Goal: Information Seeking & Learning: Learn about a topic

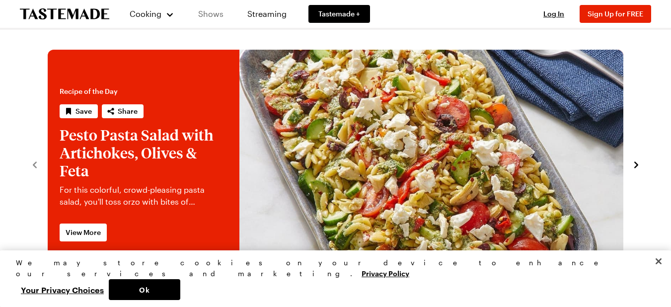
click at [208, 16] on link "Shows" at bounding box center [210, 14] width 45 height 28
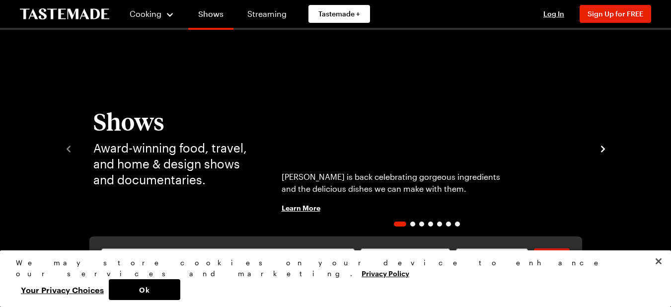
click at [559, 206] on div "Jamie Oliver is back celebrating gorgeous ingredients and the delicious dishes …" at bounding box center [427, 192] width 314 height 87
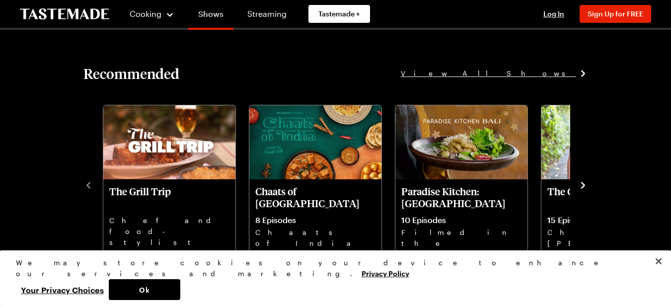
scroll to position [1068, 0]
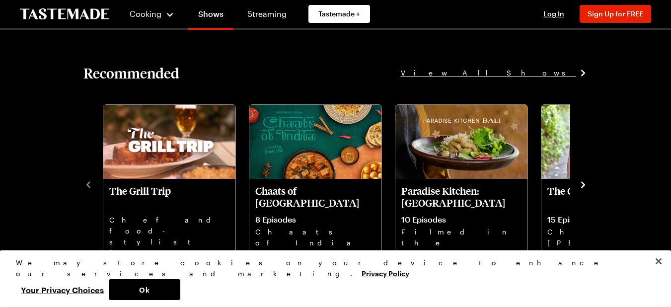
click at [583, 184] on icon "navigate to next item" at bounding box center [583, 185] width 4 height 6
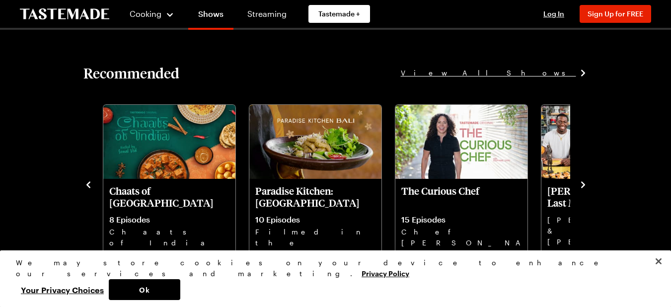
click at [584, 183] on icon "navigate to next item" at bounding box center [583, 185] width 10 height 10
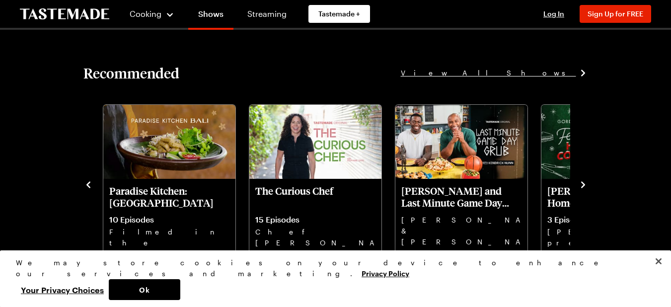
click at [582, 185] on icon "navigate to next item" at bounding box center [583, 185] width 10 height 10
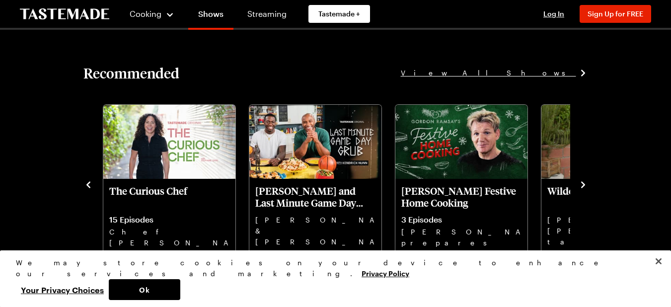
click at [587, 181] on icon "navigate to next item" at bounding box center [583, 185] width 10 height 10
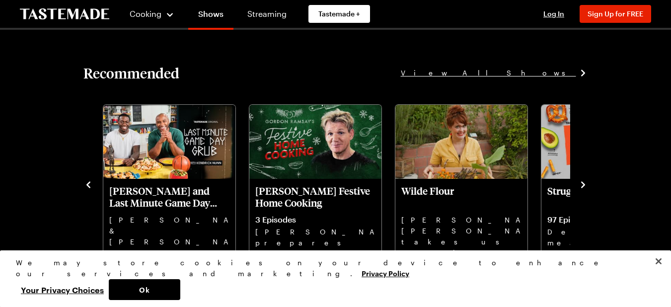
click at [582, 186] on icon "navigate to next item" at bounding box center [583, 185] width 4 height 6
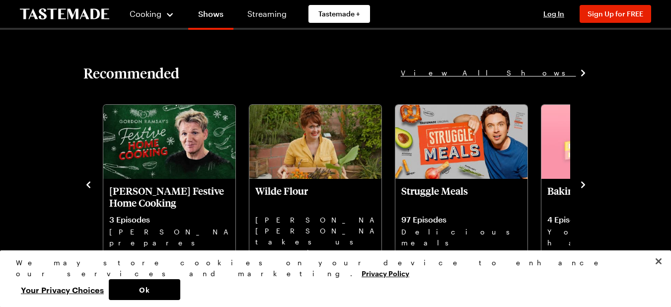
click at [584, 181] on icon "navigate to next item" at bounding box center [583, 185] width 10 height 10
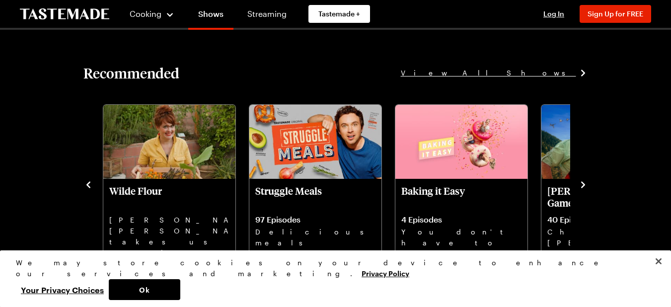
click at [587, 183] on icon "navigate to next item" at bounding box center [583, 185] width 10 height 10
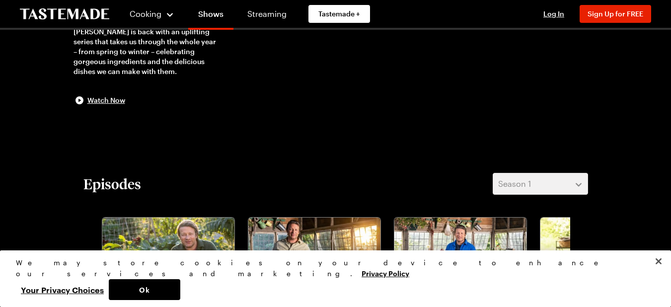
scroll to position [132, 0]
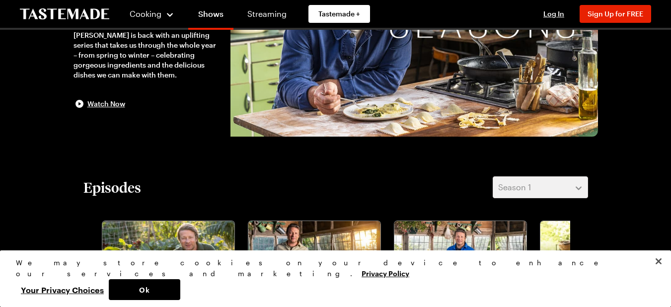
click at [163, 12] on div "Cooking" at bounding box center [151, 14] width 45 height 12
click at [163, 15] on div "Cooking" at bounding box center [151, 14] width 45 height 12
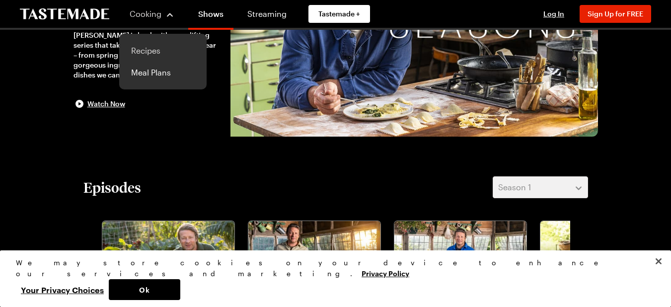
click at [155, 51] on link "Recipes" at bounding box center [162, 51] width 75 height 22
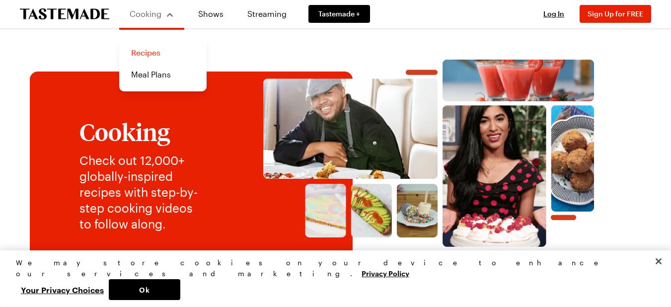
click at [136, 54] on link "Recipes" at bounding box center [162, 53] width 75 height 22
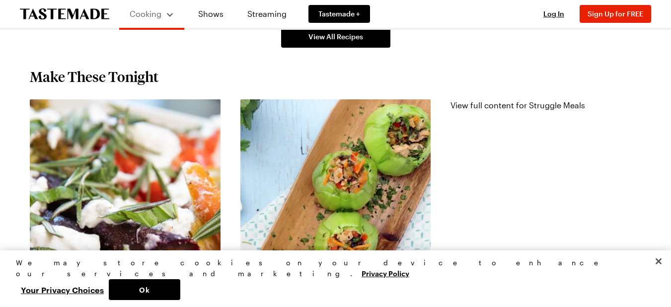
scroll to position [919, 0]
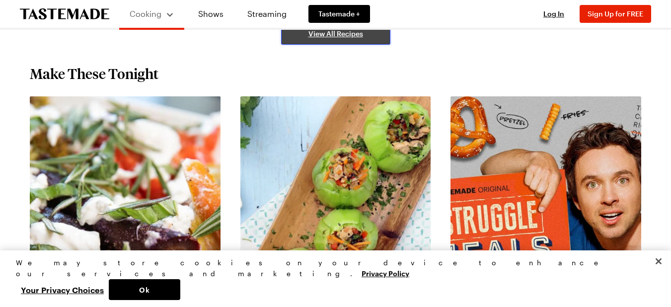
click at [333, 36] on span "View All Recipes" at bounding box center [335, 34] width 55 height 10
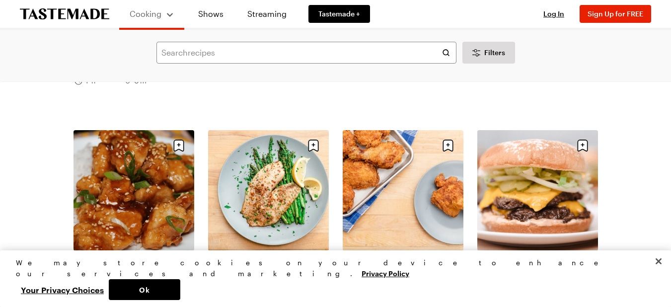
scroll to position [857, 0]
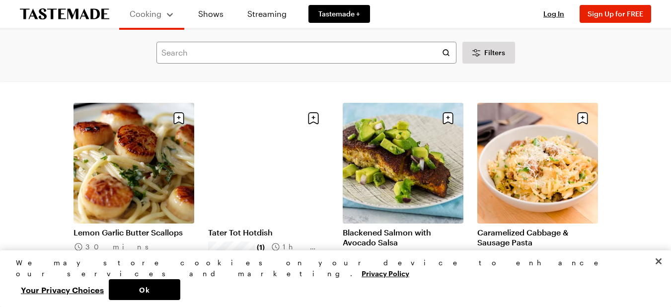
scroll to position [2087, 0]
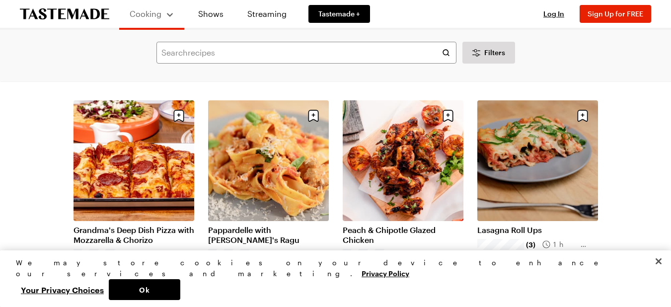
scroll to position [2894, 0]
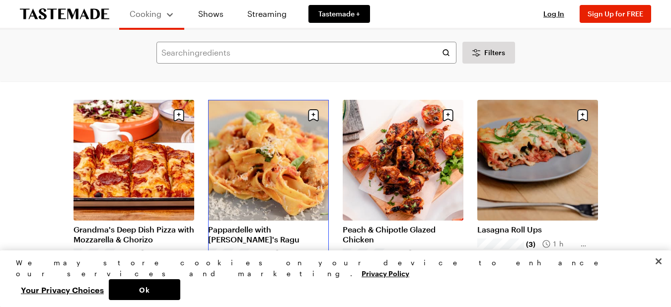
click at [282, 224] on link "Pappardelle with Frankie's Ragu" at bounding box center [268, 234] width 121 height 20
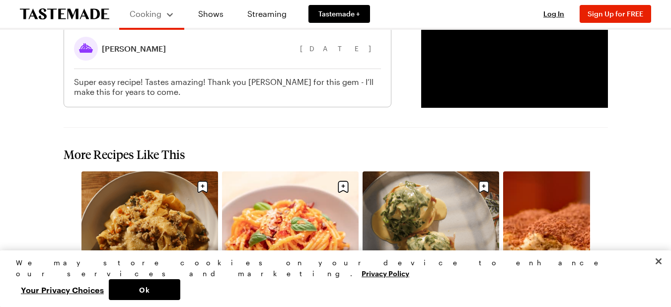
scroll to position [1309, 0]
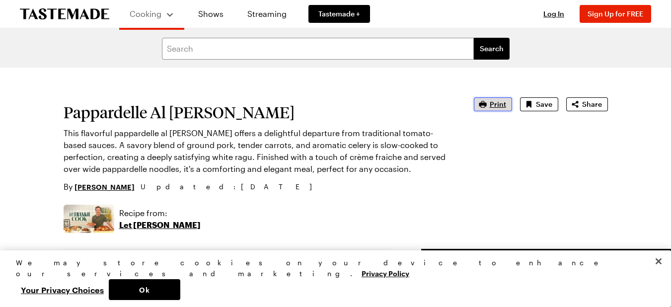
click at [490, 100] on button "Print" at bounding box center [493, 104] width 38 height 14
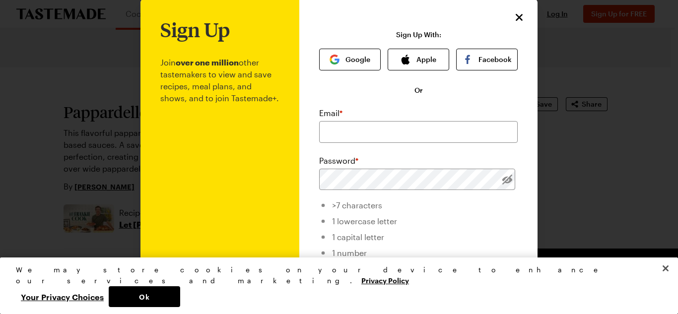
scroll to position [16, 0]
click at [328, 129] on input "email" at bounding box center [418, 133] width 199 height 22
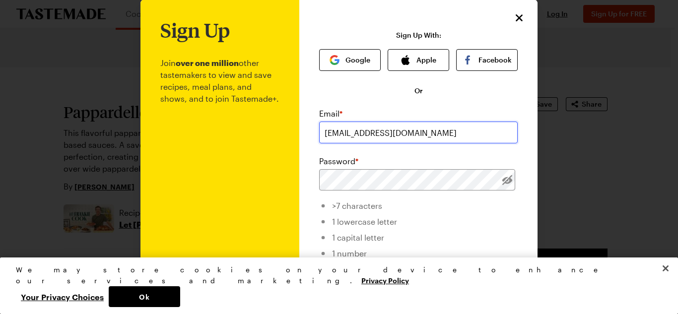
type input "svalint55@yahoo.com"
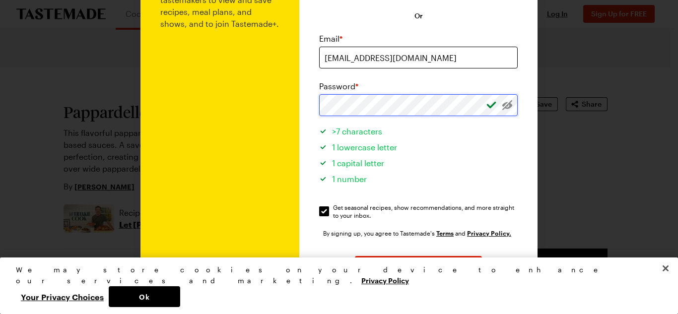
scroll to position [95, 0]
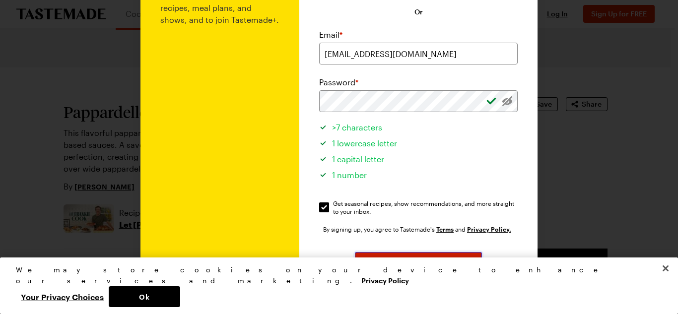
click at [419, 264] on span "Sign Up" at bounding box center [419, 263] width 26 height 10
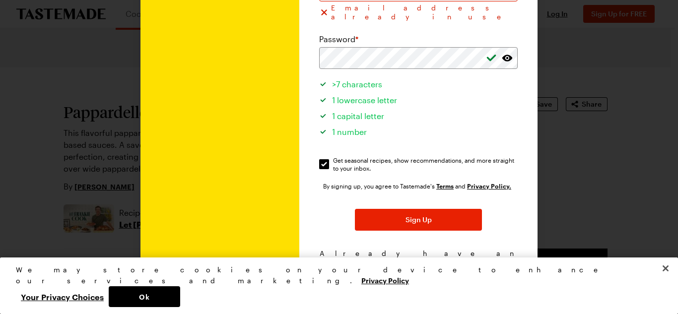
scroll to position [162, 0]
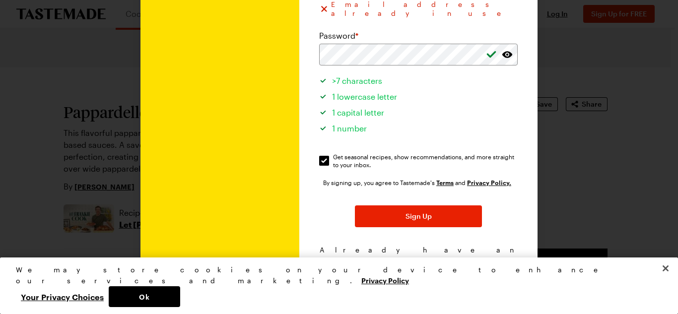
click at [455, 255] on span "Log In!" at bounding box center [466, 260] width 23 height 10
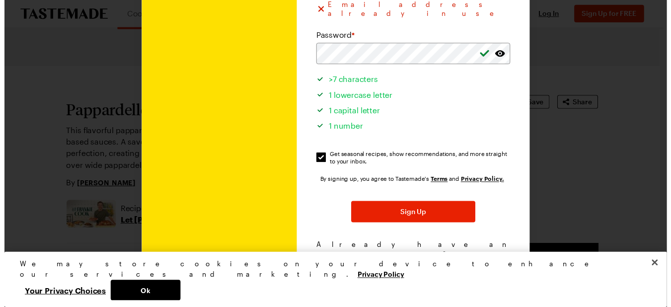
scroll to position [68, 0]
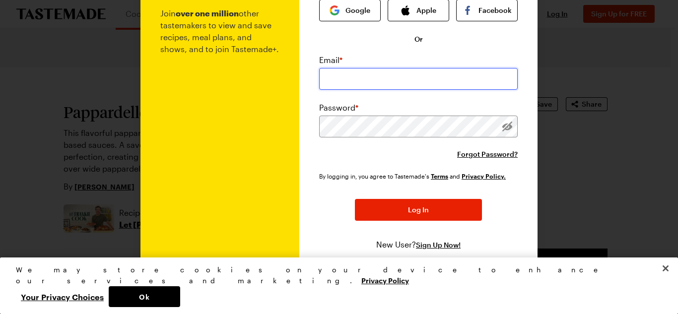
click at [409, 74] on input "email" at bounding box center [418, 79] width 199 height 22
type input "svalint55@yahoo.com"
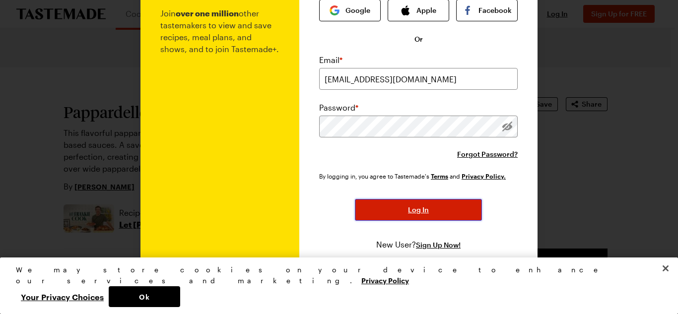
click at [424, 211] on span "Log In" at bounding box center [418, 210] width 21 height 10
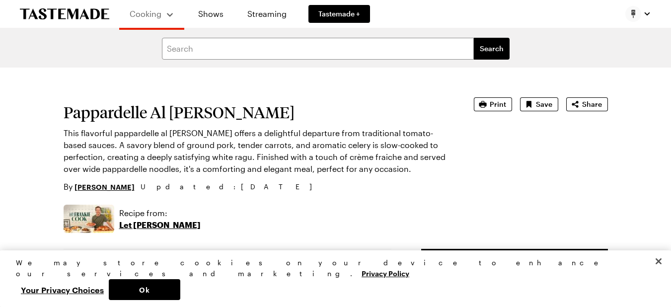
type textarea "x"
click at [239, 44] on input "text" at bounding box center [318, 49] width 312 height 22
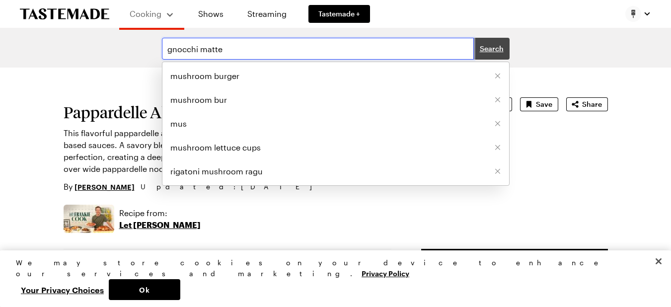
type input "gnocchi matte"
click at [488, 47] on span "Search" at bounding box center [492, 49] width 24 height 10
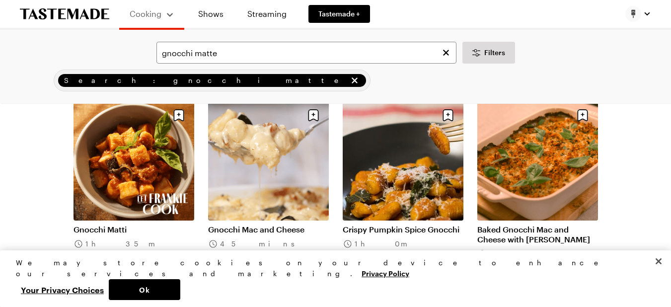
scroll to position [73, 0]
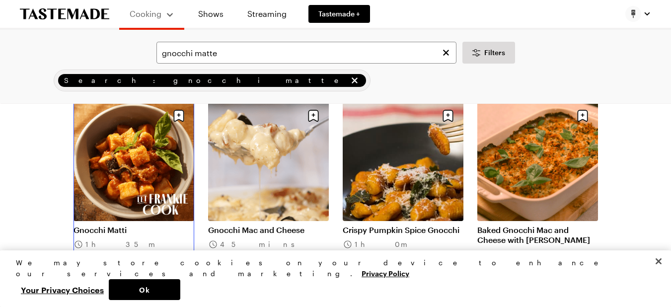
click at [141, 225] on link "Gnocchi Matti" at bounding box center [133, 230] width 121 height 10
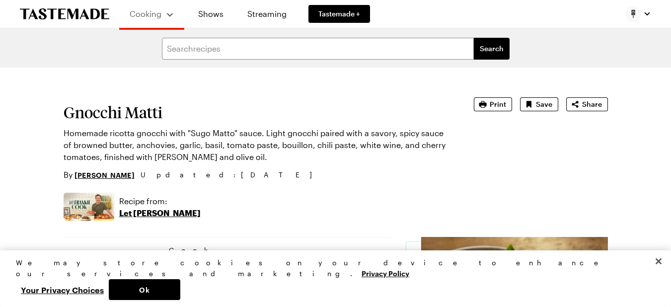
type textarea "x"
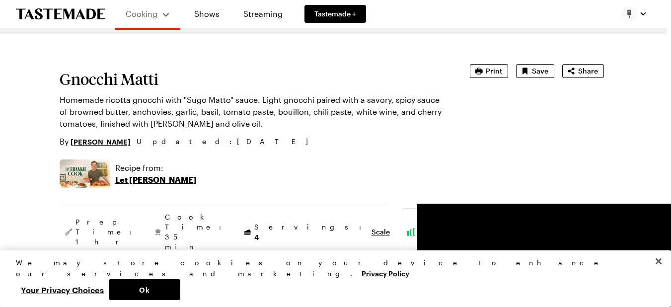
scroll to position [32, 4]
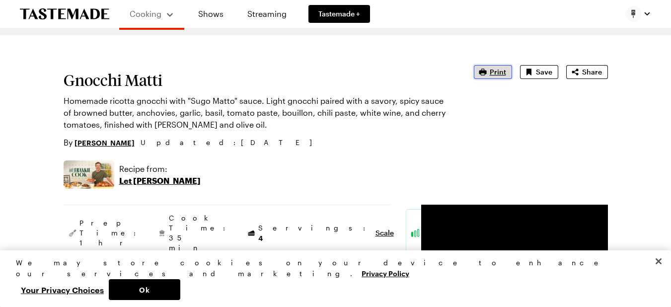
click at [490, 68] on span "Print" at bounding box center [498, 72] width 16 height 10
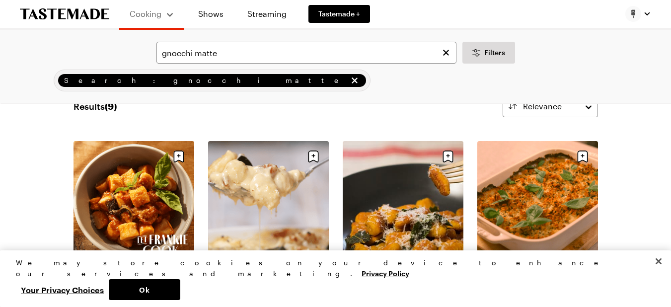
scroll to position [73, 0]
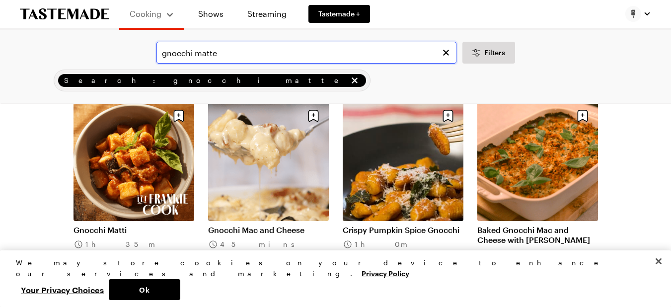
click at [219, 55] on input "gnocchi matte" at bounding box center [306, 53] width 300 height 22
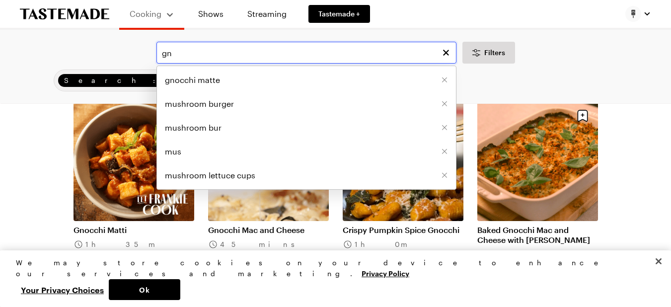
type input "g"
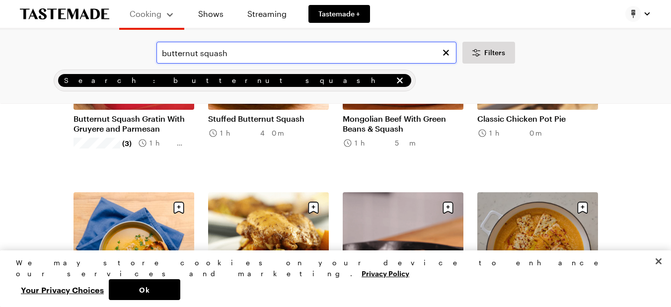
scroll to position [163, 0]
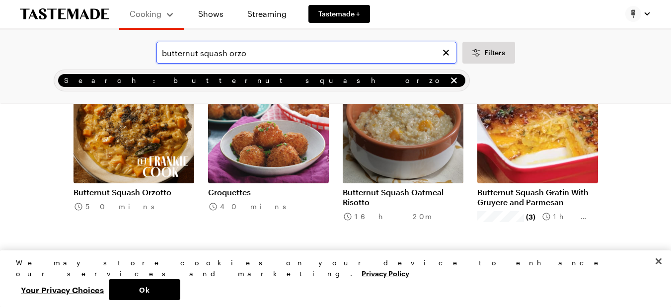
scroll to position [112, 0]
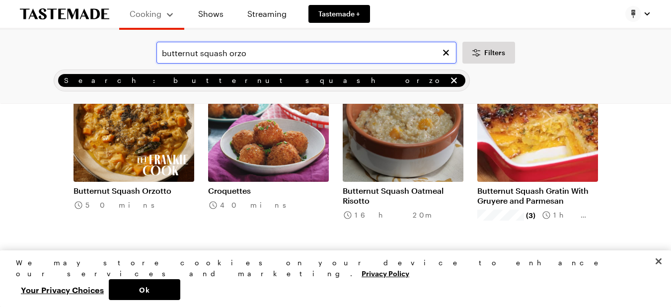
type input "butternut squash orzo"
click at [125, 186] on link "Butternut Squash Orzotto" at bounding box center [133, 191] width 121 height 10
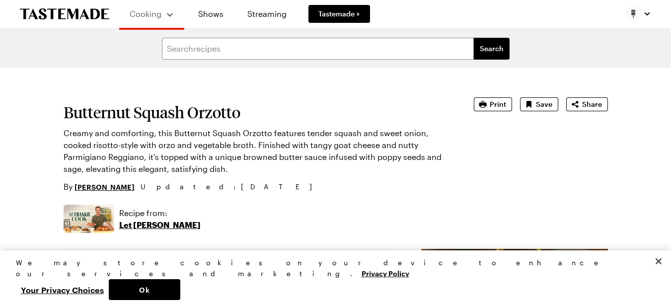
type textarea "x"
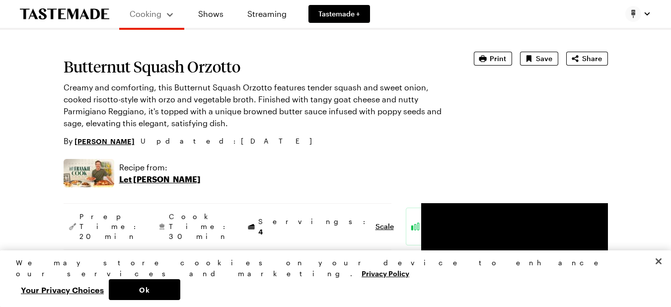
scroll to position [44, 0]
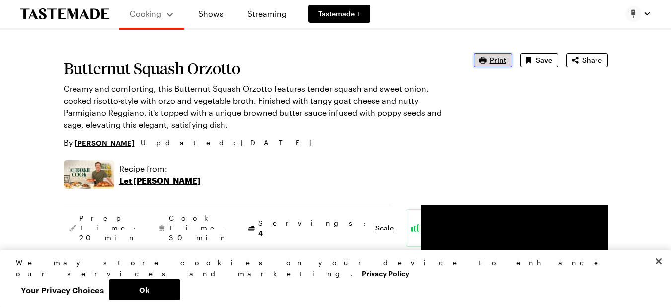
click at [491, 56] on span "Print" at bounding box center [498, 60] width 16 height 10
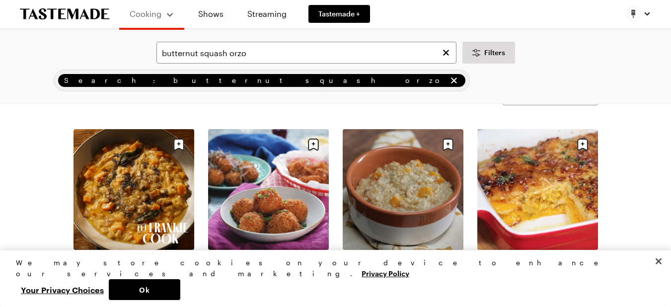
scroll to position [112, 0]
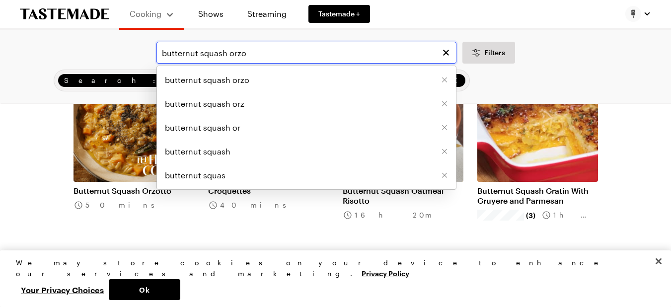
click at [264, 47] on input "butternut squash orzo" at bounding box center [306, 53] width 300 height 22
type input "b"
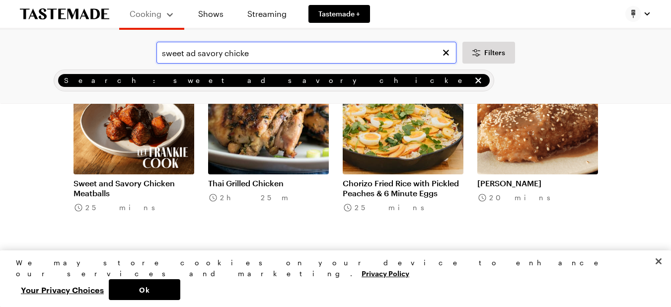
scroll to position [120, 0]
type input "sweet ad savory chicke"
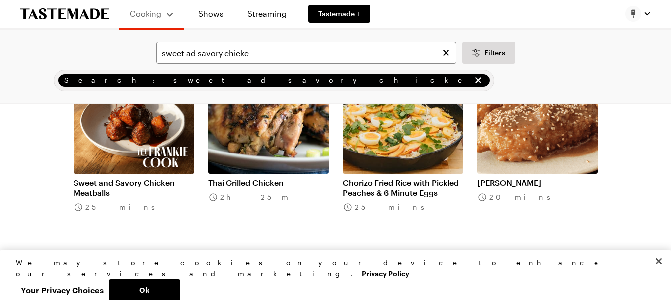
click at [157, 178] on link "Sweet and Savory Chicken Meatballs" at bounding box center [133, 188] width 121 height 20
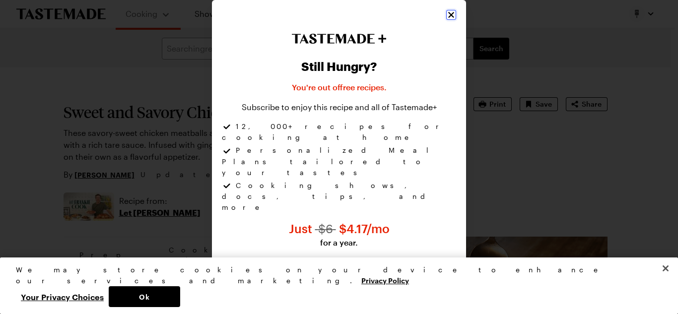
click at [451, 20] on icon "Close" at bounding box center [451, 15] width 10 height 10
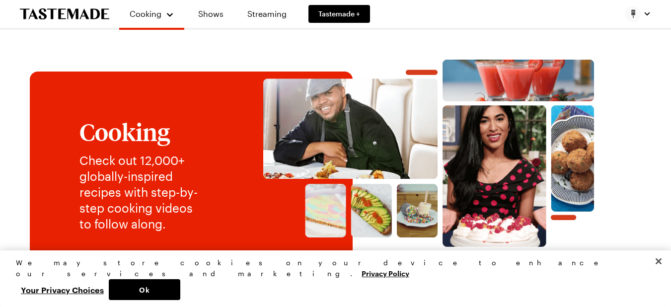
drag, startPoint x: 117, startPoint y: 6, endPoint x: 10, endPoint y: -14, distance: 108.1
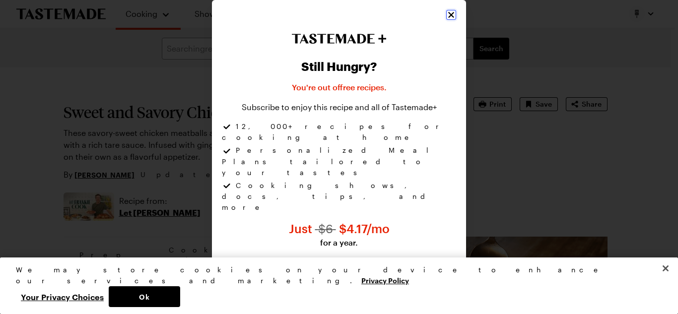
click at [450, 20] on icon "Close" at bounding box center [451, 15] width 10 height 10
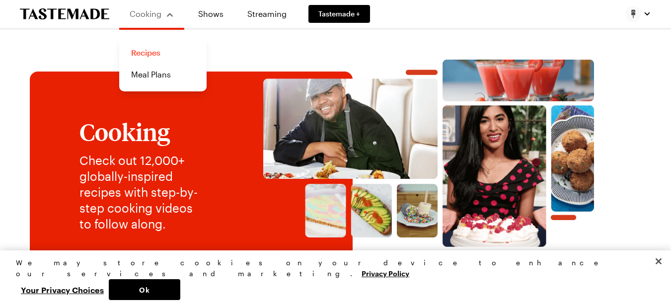
click at [149, 55] on link "Recipes" at bounding box center [162, 53] width 75 height 22
click at [149, 54] on link "Recipes" at bounding box center [162, 53] width 75 height 22
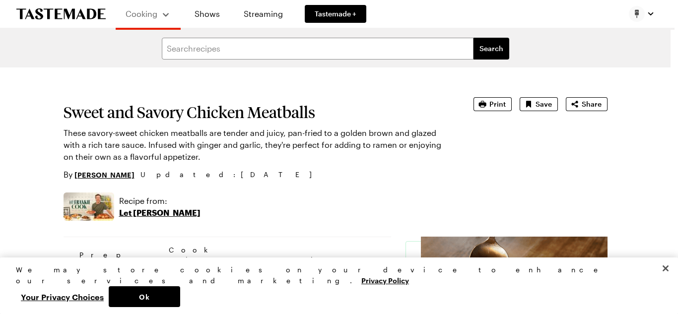
type textarea "x"
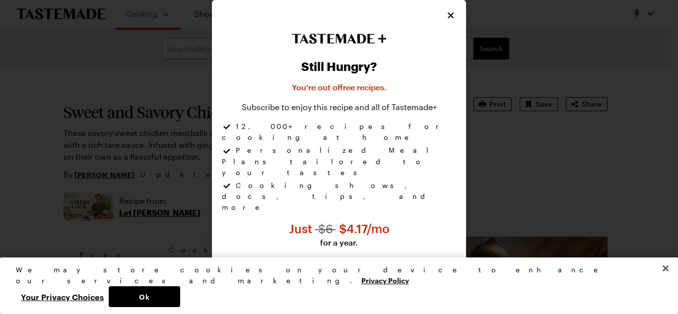
click at [61, 134] on div at bounding box center [339, 157] width 678 height 314
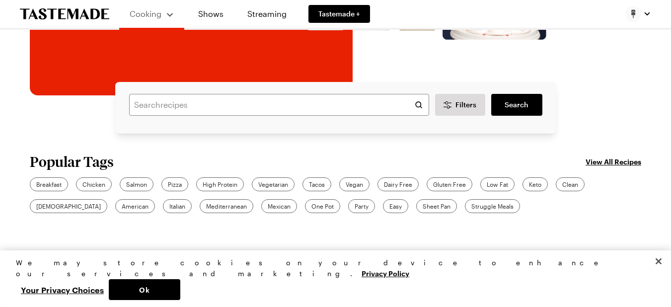
scroll to position [214, 0]
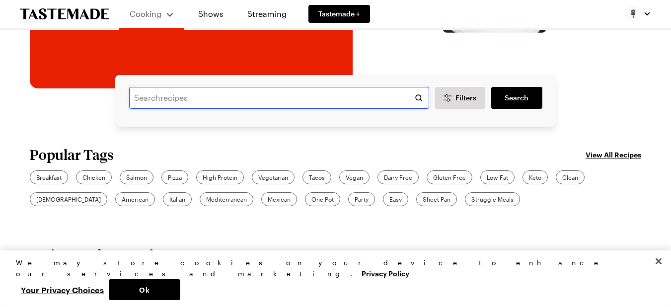
click at [230, 98] on input "text" at bounding box center [279, 98] width 300 height 22
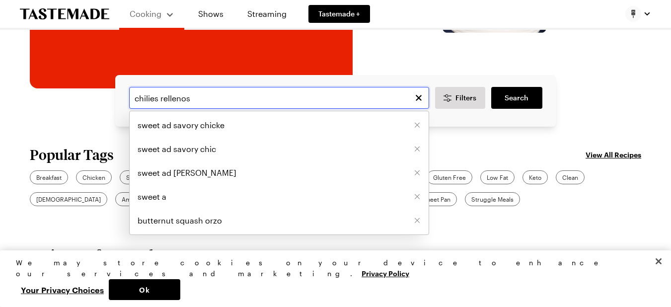
type input "chilies rellenos"
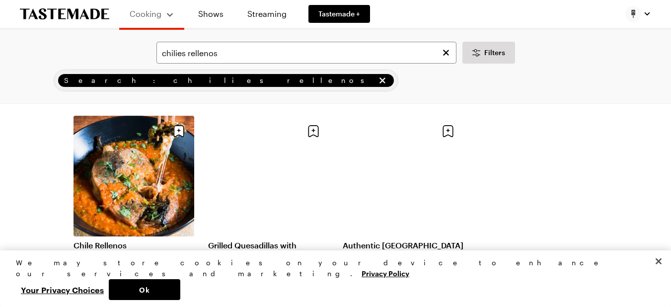
scroll to position [57, 0]
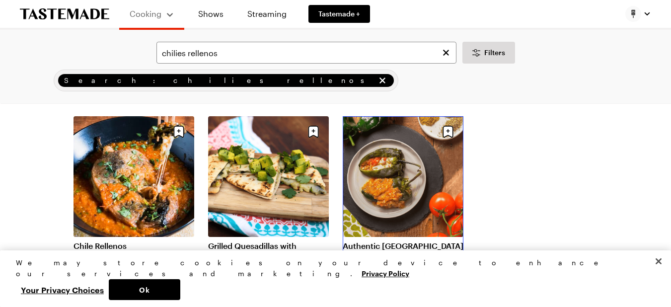
click at [389, 241] on link "Authentic Chile Rellenos" at bounding box center [403, 251] width 121 height 20
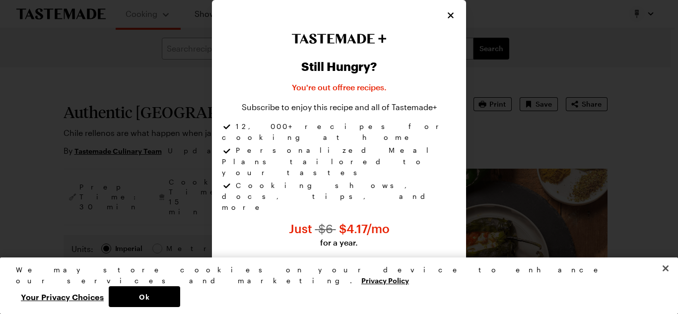
type textarea "x"
click at [449, 20] on icon "Close" at bounding box center [451, 15] width 10 height 10
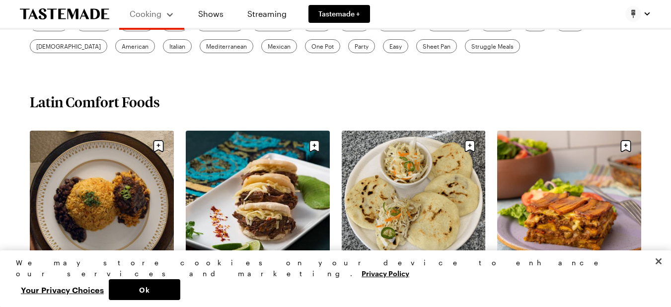
scroll to position [373, 0]
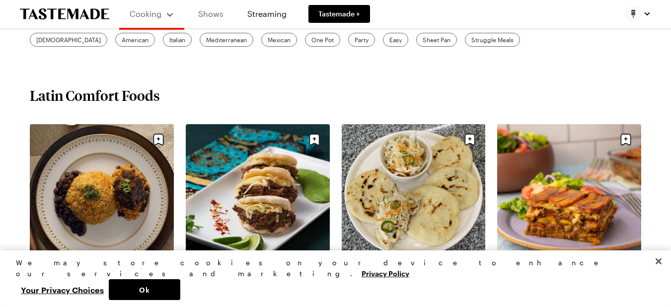
click at [205, 14] on link "Shows" at bounding box center [210, 14] width 45 height 28
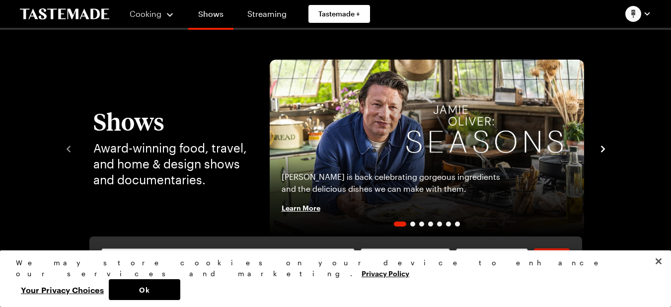
click at [206, 13] on link "Shows" at bounding box center [210, 16] width 45 height 28
click at [205, 11] on link "Shows" at bounding box center [210, 16] width 45 height 28
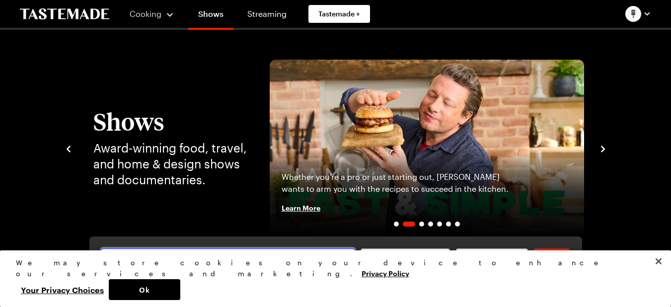
click at [163, 256] on input "text" at bounding box center [227, 259] width 253 height 22
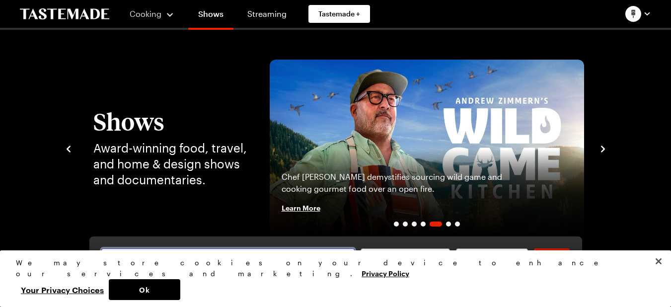
type input "Luis Latin kitchen"
click at [549, 257] on span "Search" at bounding box center [552, 259] width 24 height 10
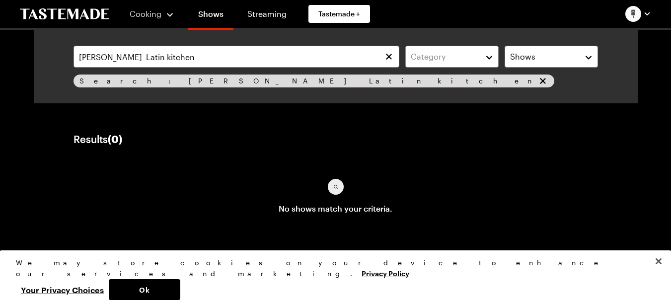
click at [110, 87] on div "Search: Luis Latin kitchen" at bounding box center [313, 80] width 481 height 13
click at [113, 86] on div "Search: Luis Latin kitchen" at bounding box center [313, 80] width 481 height 13
click at [123, 88] on div "Luis Latin kitchen Category Shows Search: Luis Latin kitchen Search" at bounding box center [336, 67] width 548 height 66
click at [117, 80] on span "Search: Luis Latin kitchen" at bounding box center [307, 80] width 456 height 11
click at [118, 80] on span "Search: Luis Latin kitchen" at bounding box center [307, 80] width 456 height 11
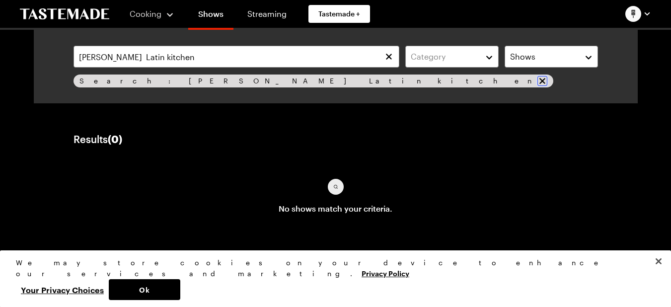
click at [537, 79] on icon "remove Search: Luis Latin kitchen" at bounding box center [542, 81] width 10 height 10
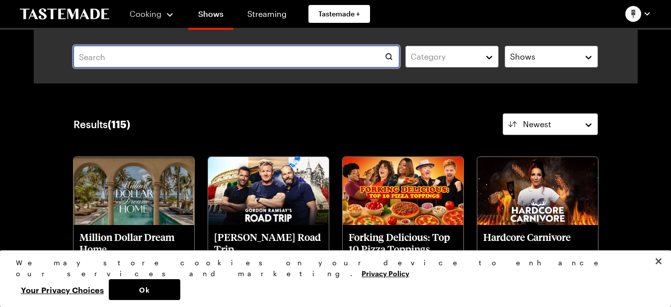
click at [153, 54] on input "text" at bounding box center [236, 57] width 326 height 22
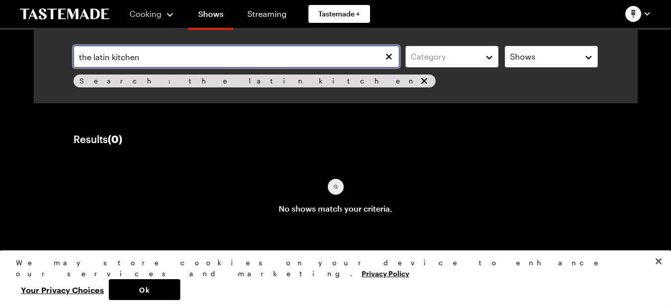
type input "the latin kitchen"
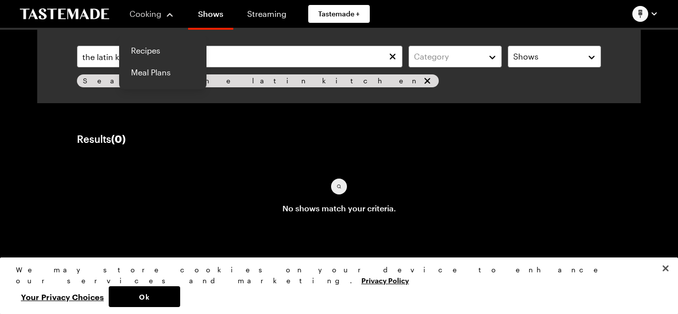
click at [142, 15] on span "Cooking" at bounding box center [146, 13] width 32 height 9
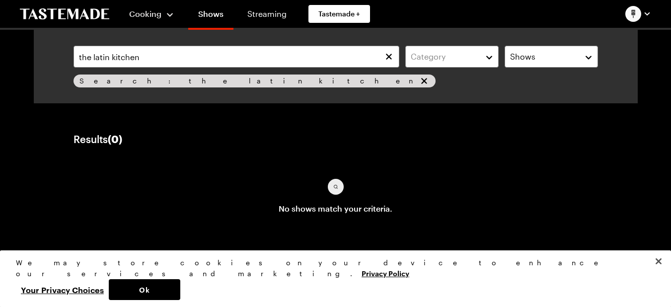
click at [142, 15] on span "Cooking" at bounding box center [145, 13] width 32 height 9
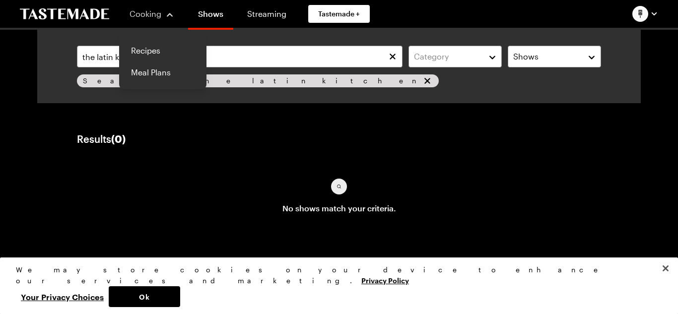
click at [142, 15] on span "Cooking" at bounding box center [146, 13] width 32 height 9
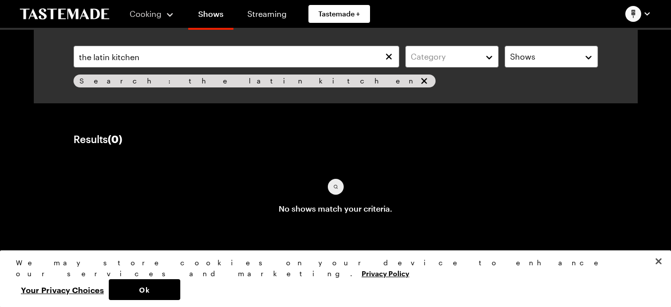
click at [142, 15] on span "Cooking" at bounding box center [146, 13] width 32 height 9
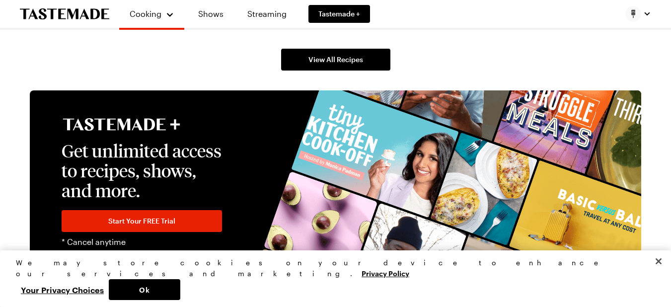
scroll to position [2041, 0]
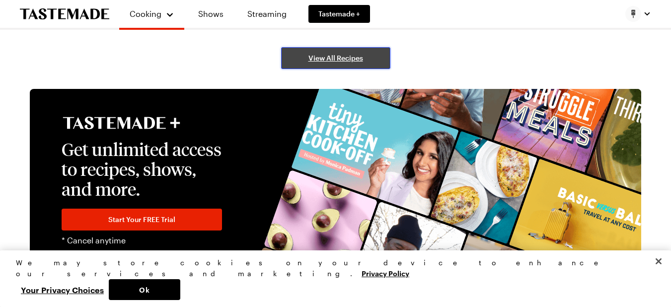
click at [332, 59] on span "View All Recipes" at bounding box center [335, 58] width 55 height 10
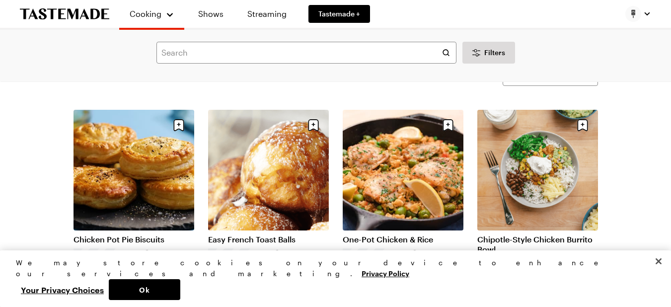
scroll to position [45, 0]
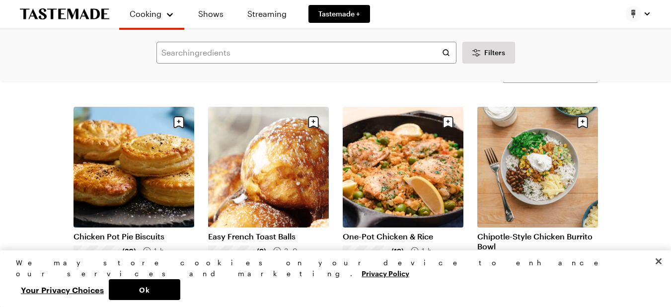
click at [228, 51] on input "text" at bounding box center [306, 53] width 300 height 22
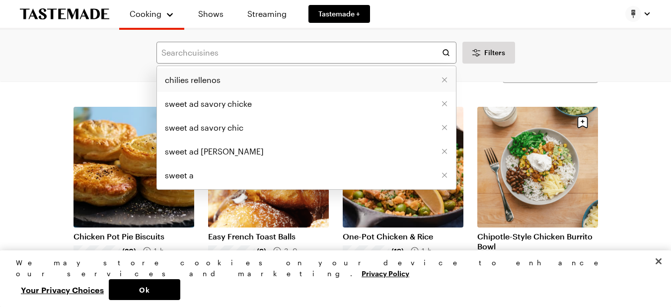
click at [200, 79] on span "chilies rellenos" at bounding box center [193, 80] width 56 height 12
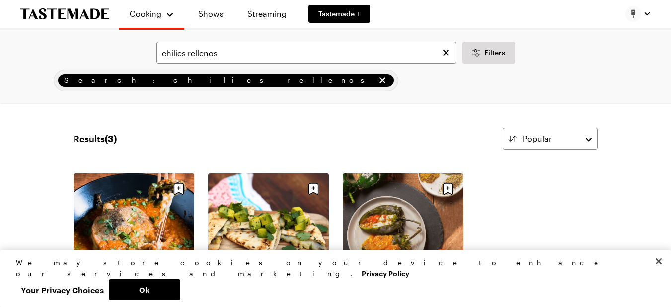
type input "chilies rellenos"
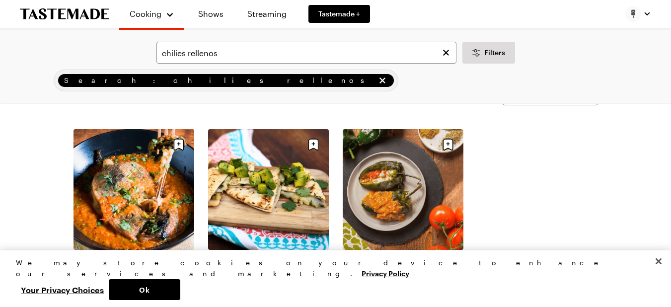
scroll to position [47, 0]
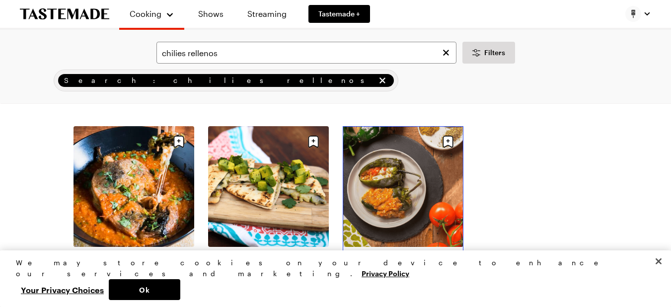
click at [388, 251] on link "Authentic Chile Rellenos" at bounding box center [403, 261] width 121 height 20
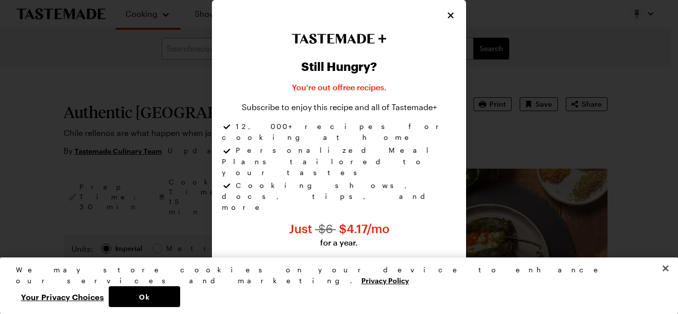
type textarea "x"
click at [447, 20] on icon "Close" at bounding box center [451, 15] width 10 height 10
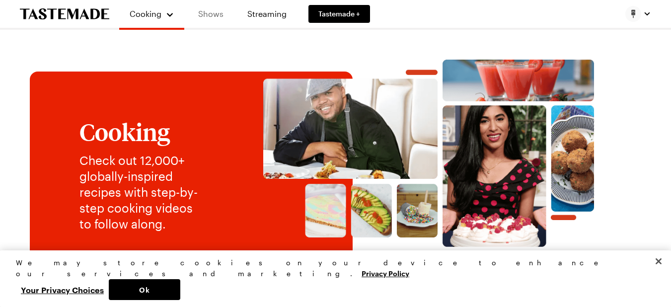
click at [207, 9] on link "Shows" at bounding box center [210, 14] width 45 height 28
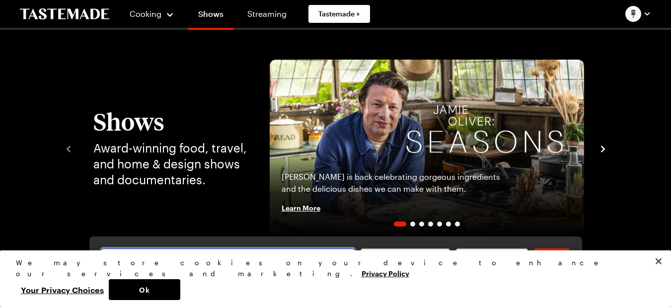
click at [122, 261] on input "text" at bounding box center [227, 259] width 253 height 22
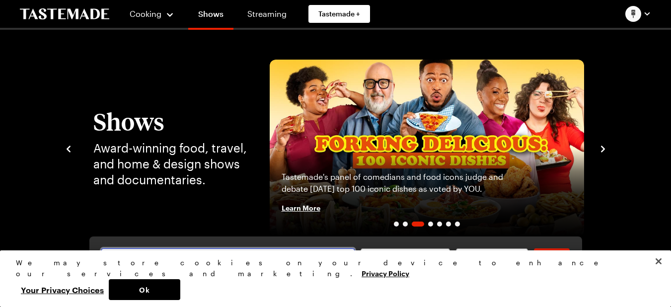
type input "one world kitchen"
click at [442, 260] on button "Category" at bounding box center [404, 259] width 89 height 22
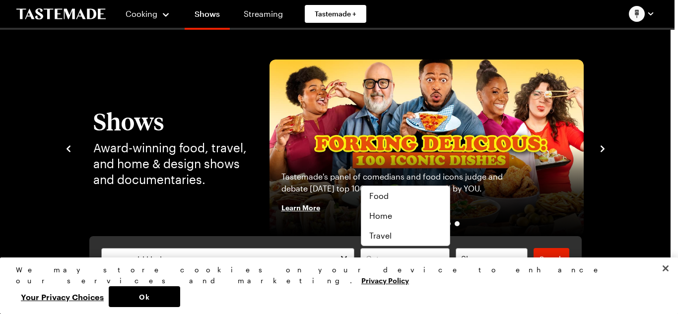
click at [385, 197] on span "Food" at bounding box center [378, 196] width 19 height 12
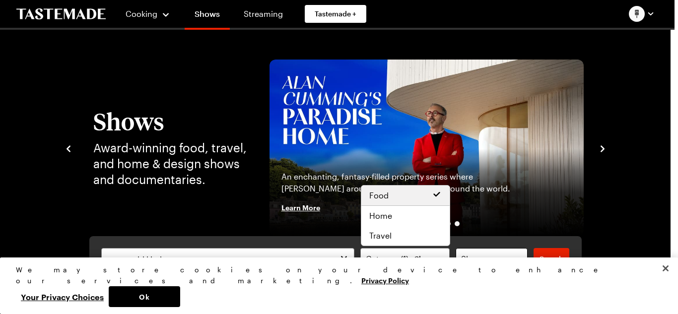
click at [522, 263] on button "Shows" at bounding box center [492, 259] width 72 height 22
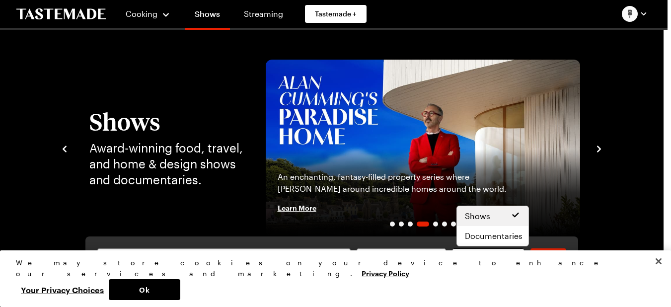
click at [524, 263] on button "Shows" at bounding box center [488, 259] width 72 height 22
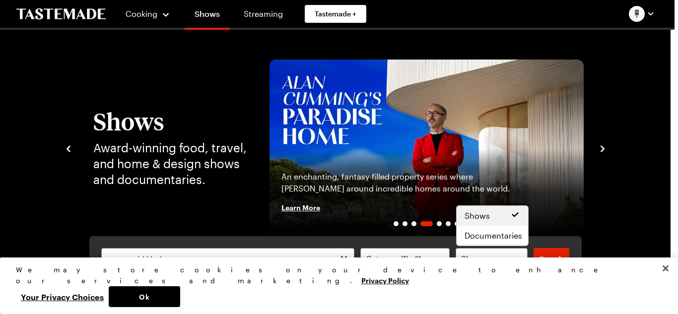
click at [518, 212] on icon at bounding box center [515, 215] width 10 height 10
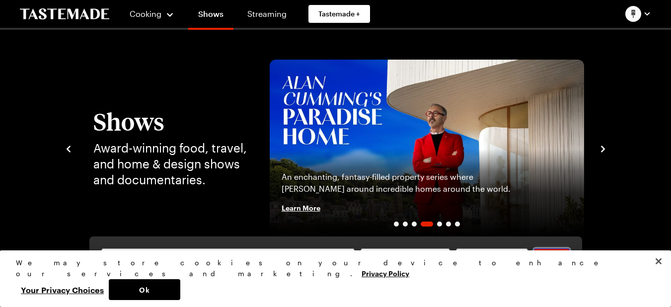
click at [554, 264] on span "Search" at bounding box center [552, 259] width 24 height 10
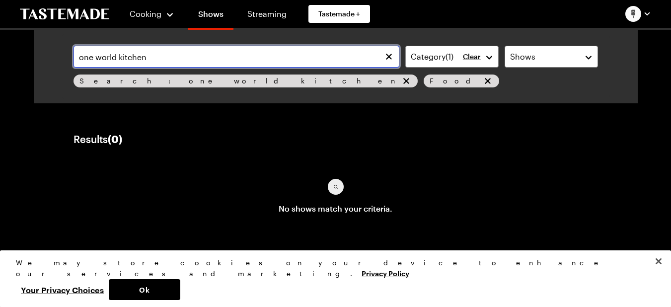
click at [167, 54] on input "one world kitchen" at bounding box center [236, 57] width 326 height 22
type input "o"
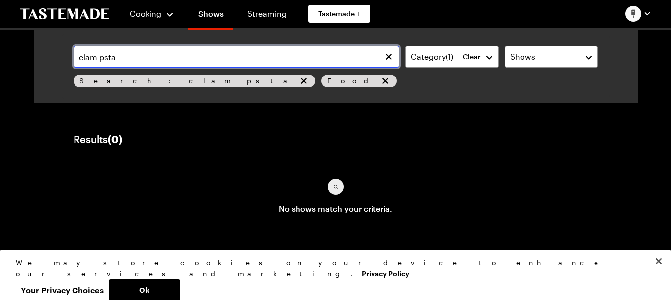
type input "clam psta"
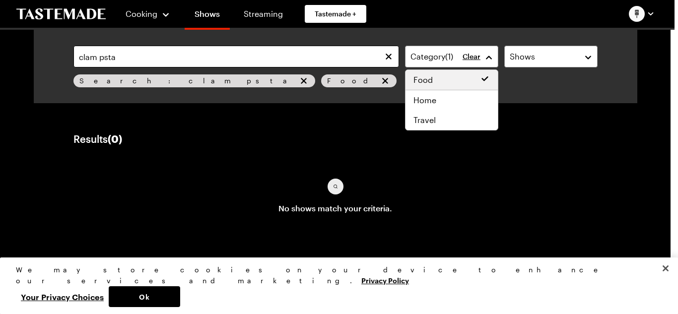
click at [491, 54] on button "Category ( 1 )" at bounding box center [451, 57] width 93 height 22
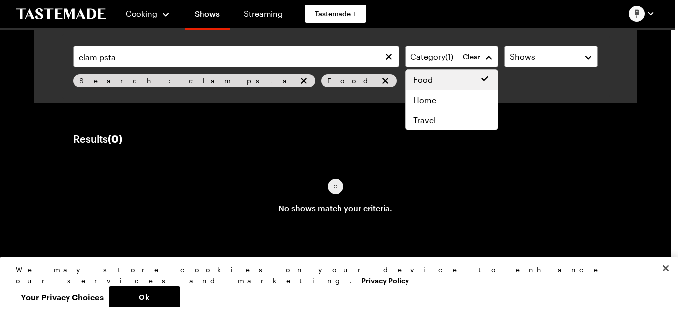
click at [426, 83] on span "Food" at bounding box center [423, 80] width 19 height 12
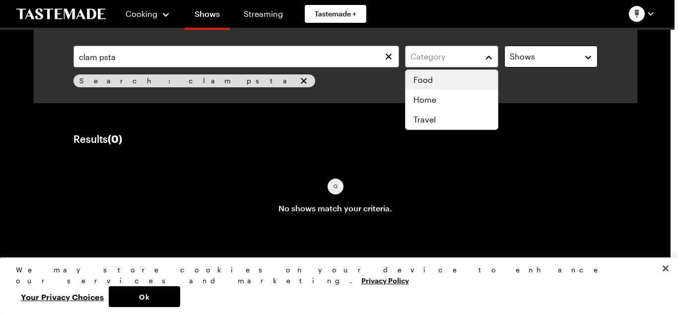
click at [590, 55] on button "Shows" at bounding box center [550, 57] width 93 height 22
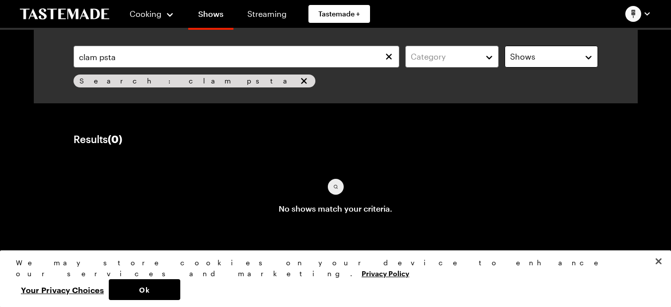
click at [594, 55] on button "Shows" at bounding box center [550, 57] width 93 height 22
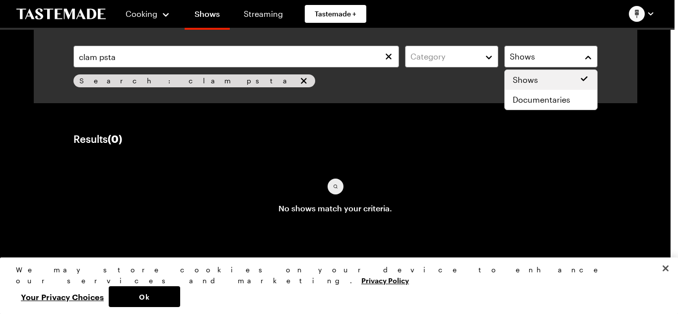
click at [536, 78] on span "Shows" at bounding box center [525, 80] width 25 height 12
